Goal: Check status: Check status

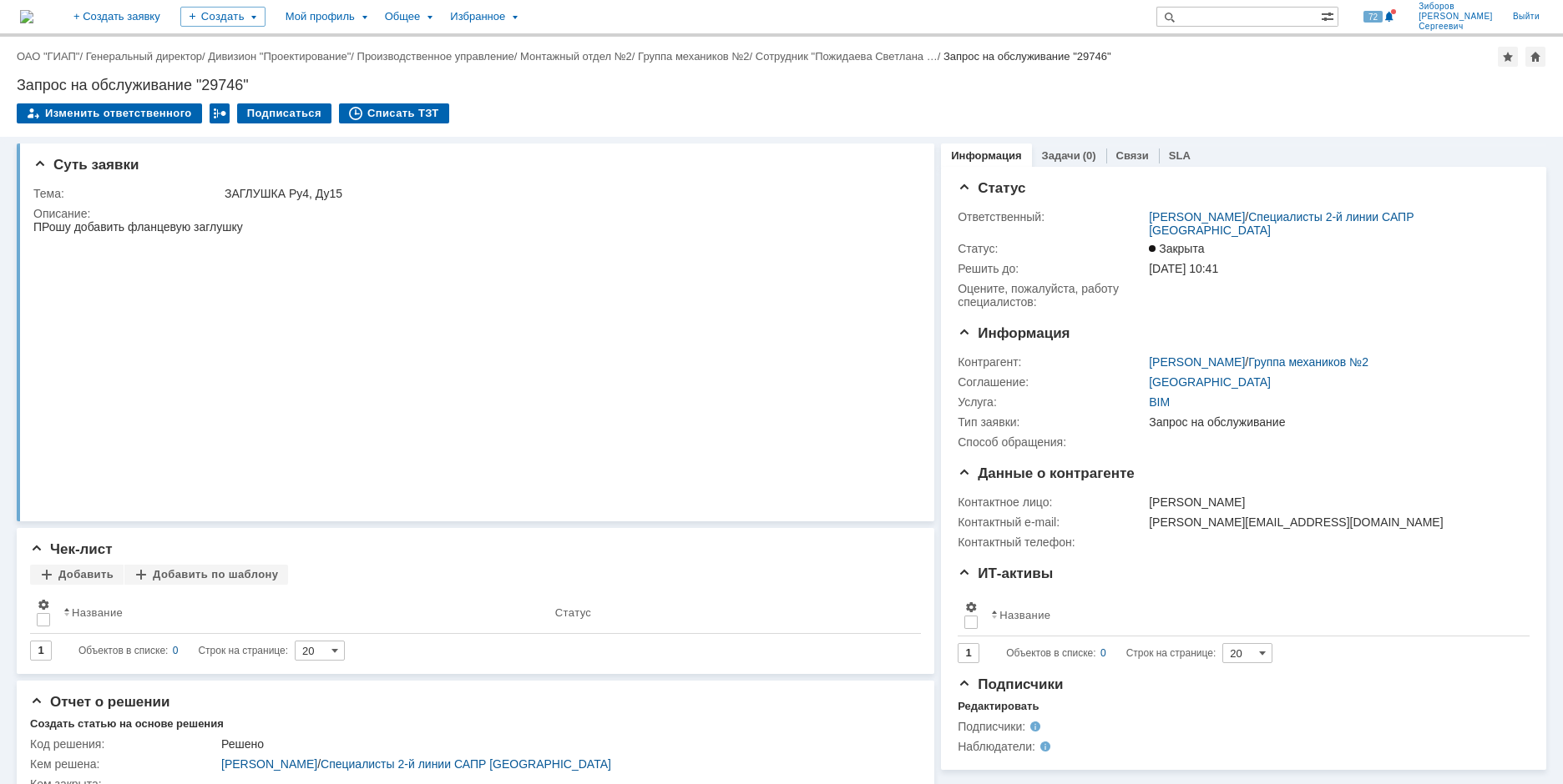
click at [33, 14] on img at bounding box center [27, 17] width 13 height 13
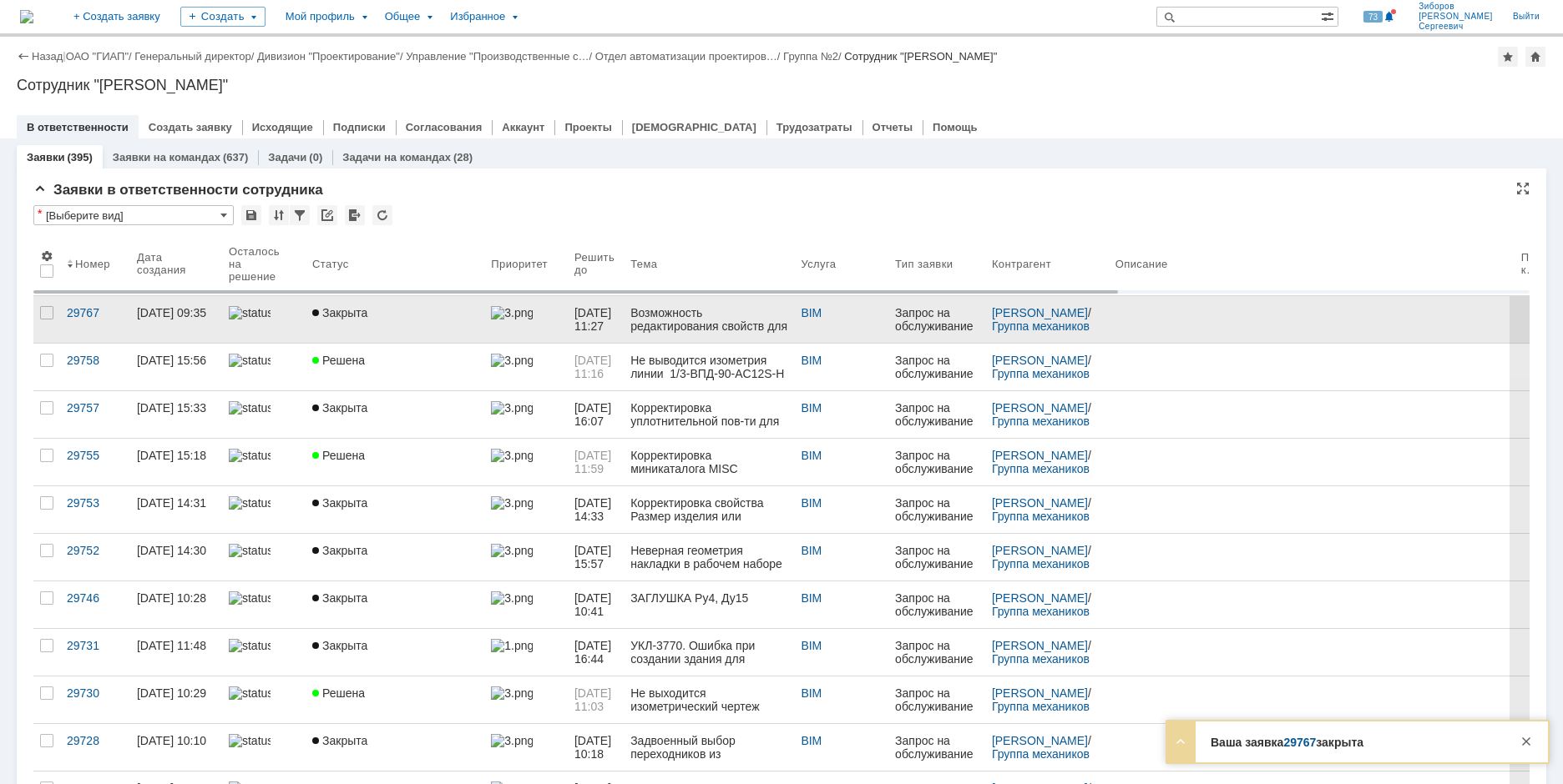
click at [351, 308] on span "Закрыта" at bounding box center [340, 313] width 55 height 13
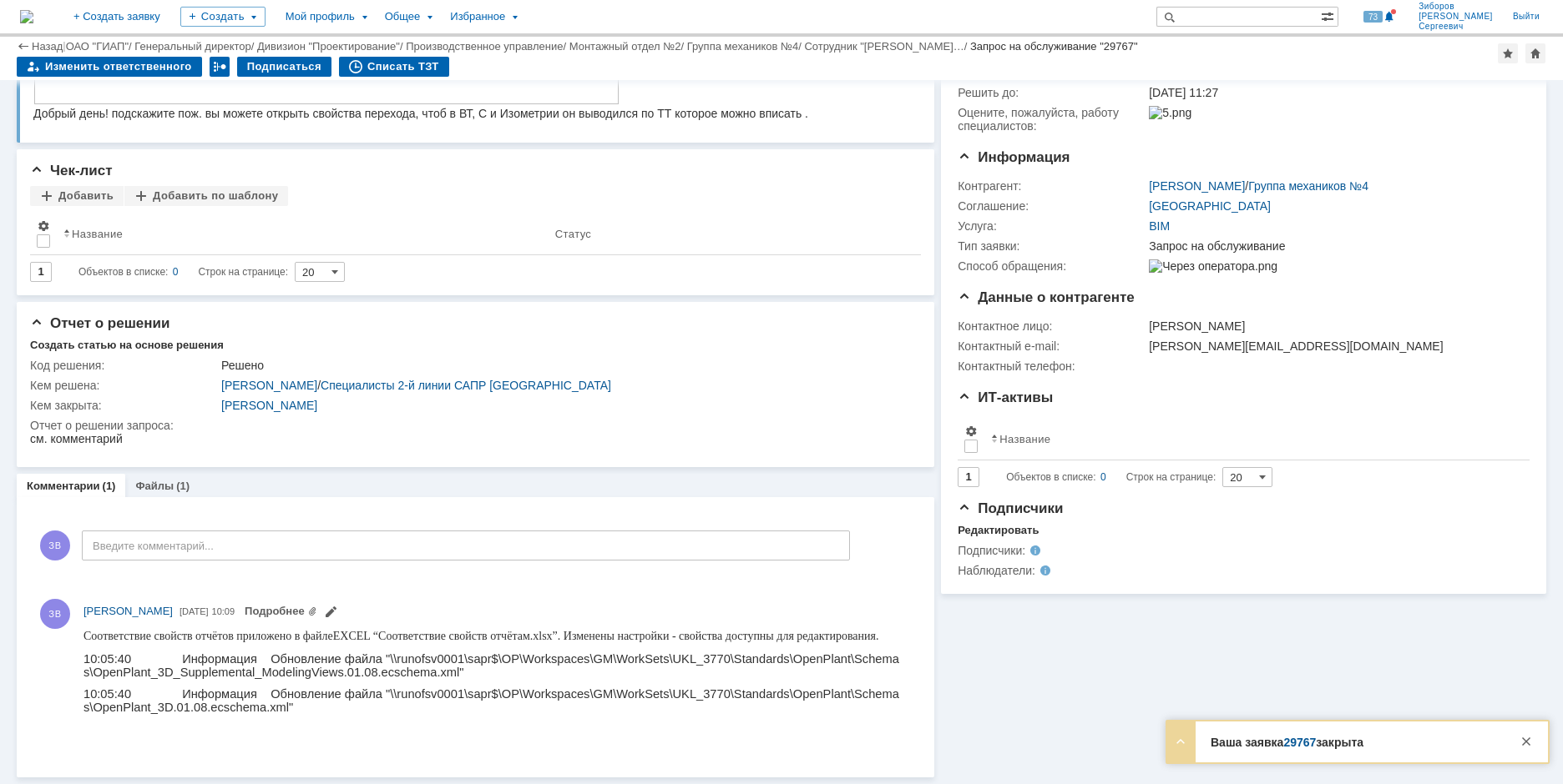
scroll to position [121, 0]
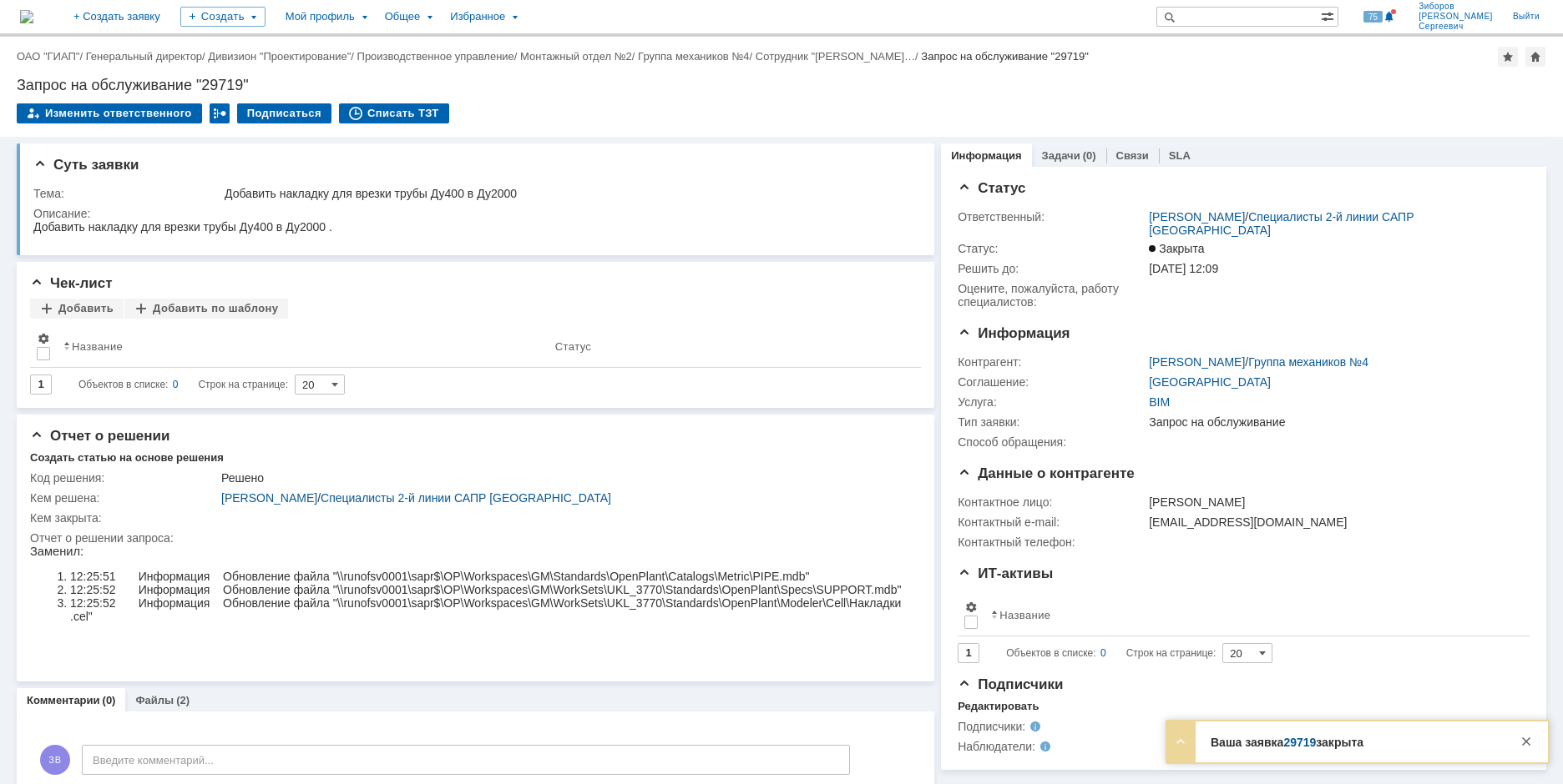
click at [33, 10] on img at bounding box center [27, 17] width 13 height 13
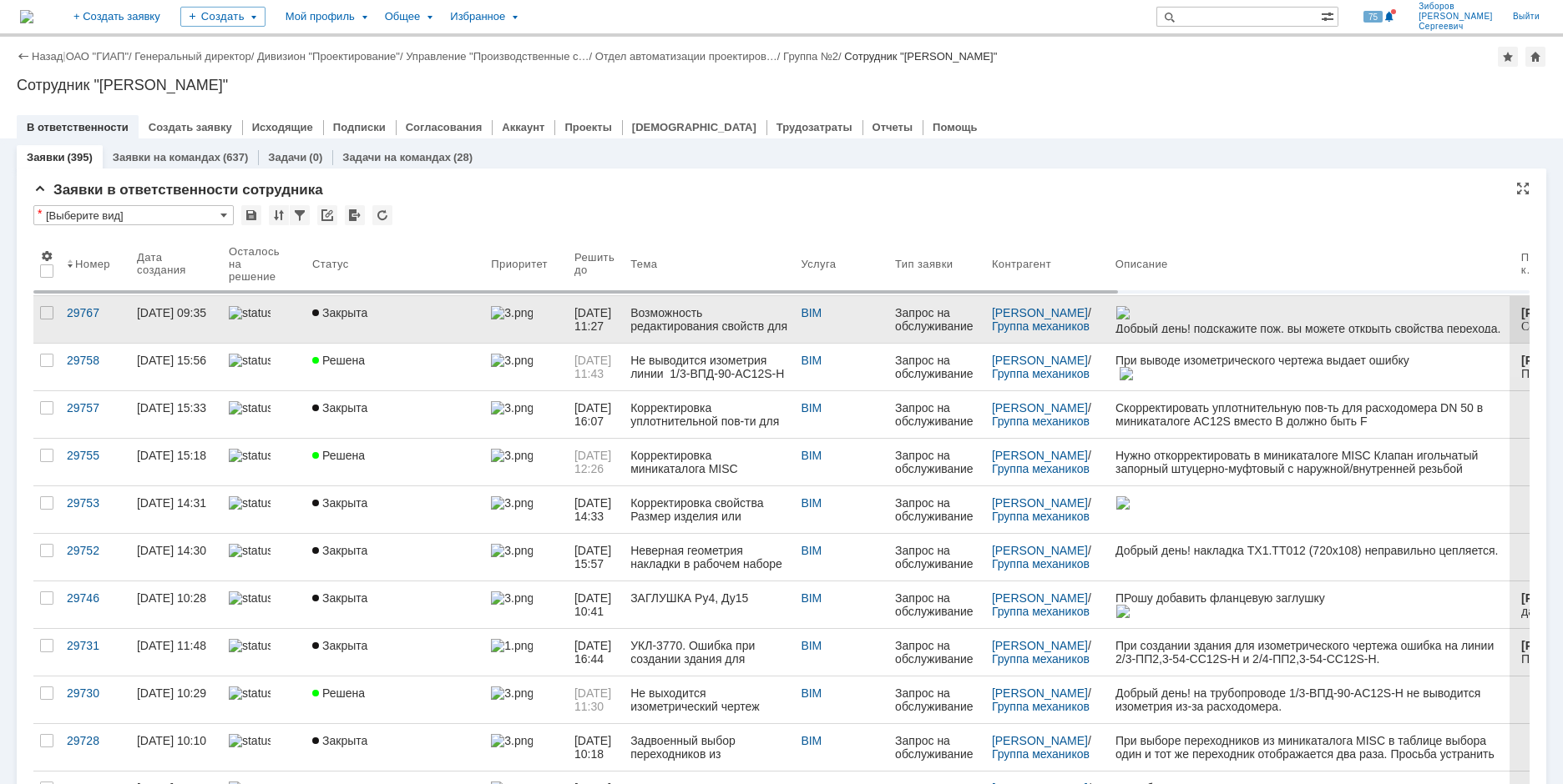
click at [372, 306] on div "Закрыта" at bounding box center [395, 313] width 166 height 13
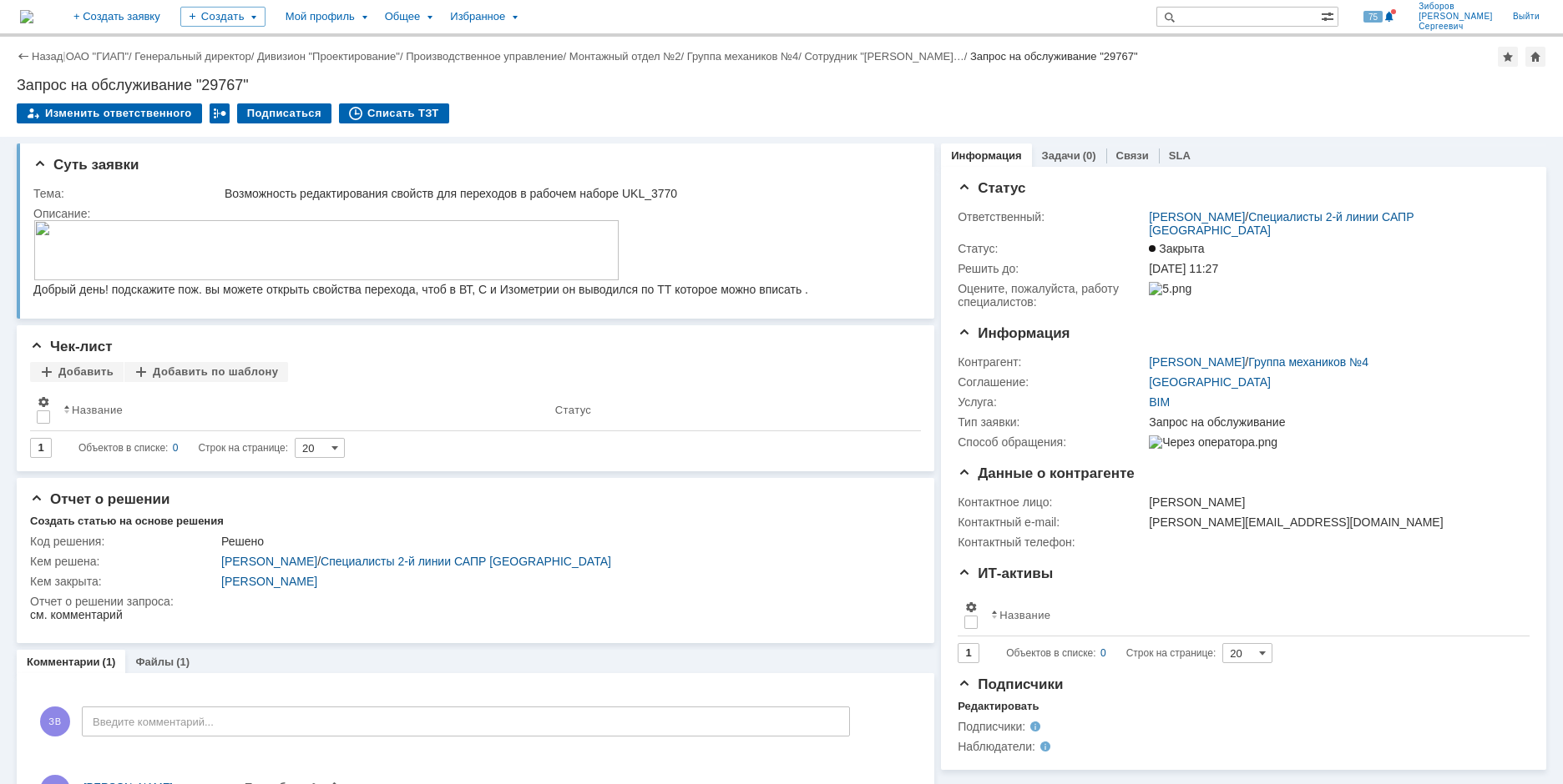
click at [33, 12] on img at bounding box center [27, 17] width 13 height 13
